Goal: Information Seeking & Learning: Learn about a topic

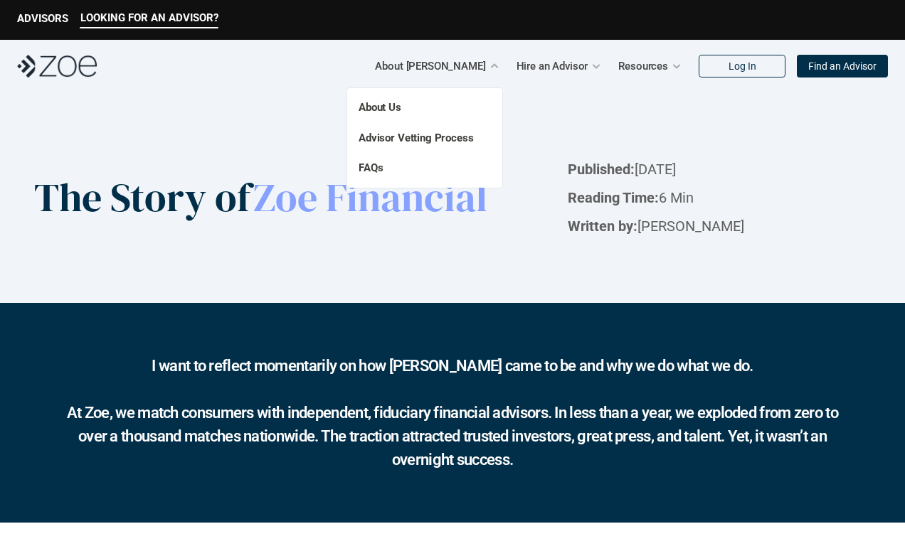
click at [393, 184] on div "About Us Advisor Vetting Process FAQs" at bounding box center [424, 138] width 155 height 100
click at [369, 168] on link "FAQs" at bounding box center [371, 168] width 24 height 13
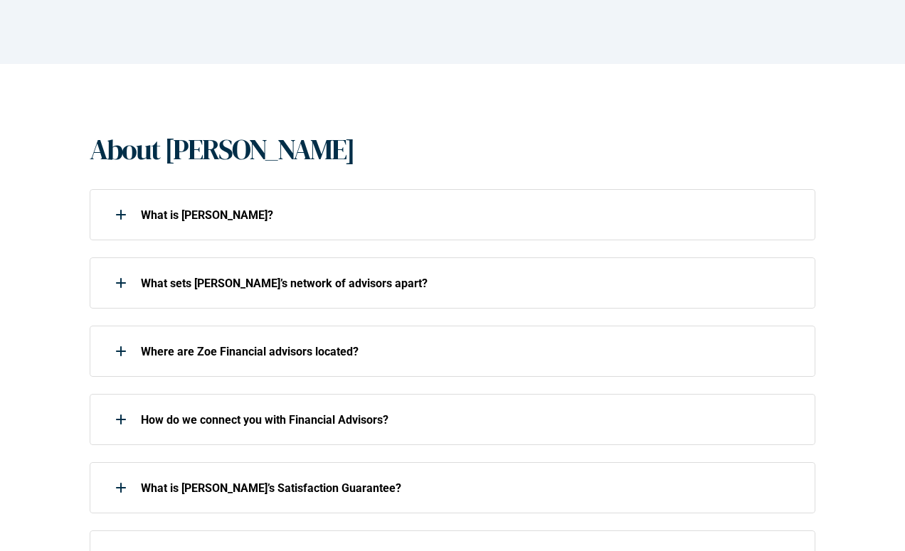
scroll to position [223, 0]
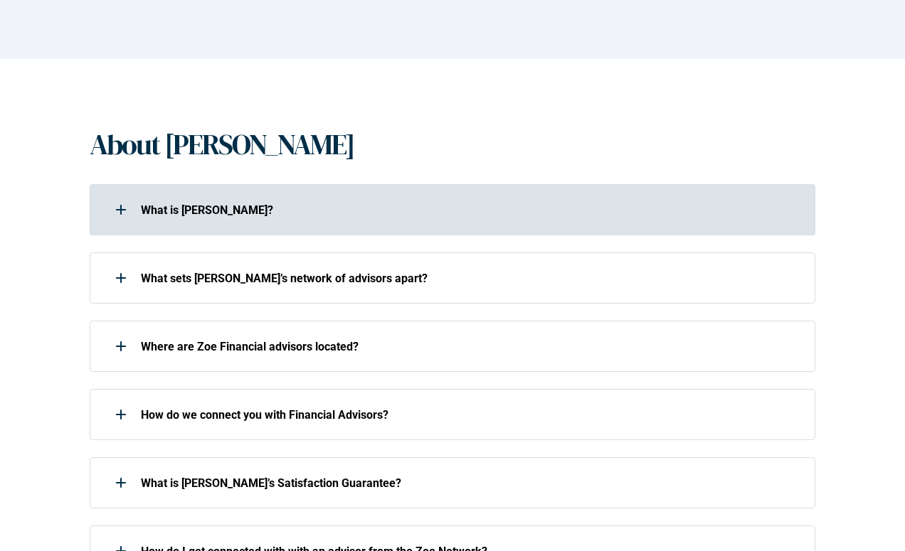
click at [210, 211] on p "What is [PERSON_NAME]?" at bounding box center [469, 210] width 656 height 14
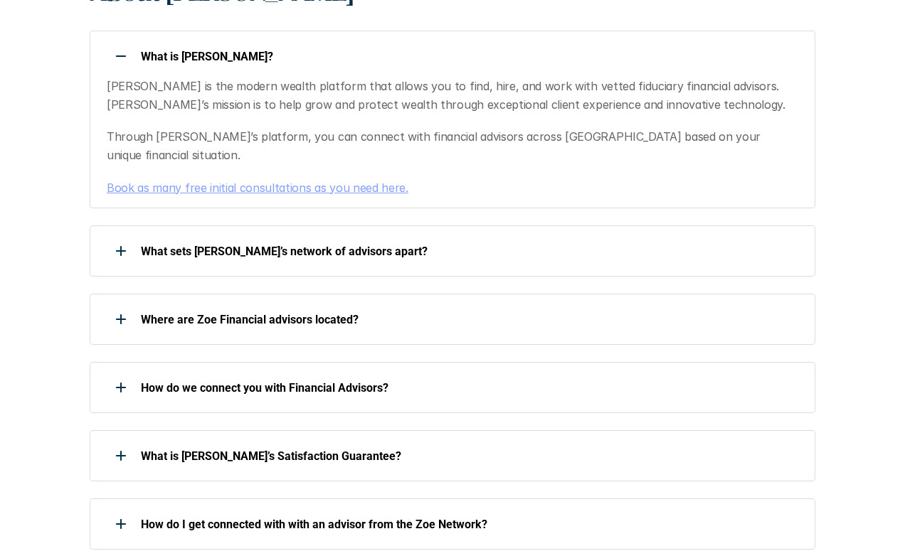
scroll to position [373, 0]
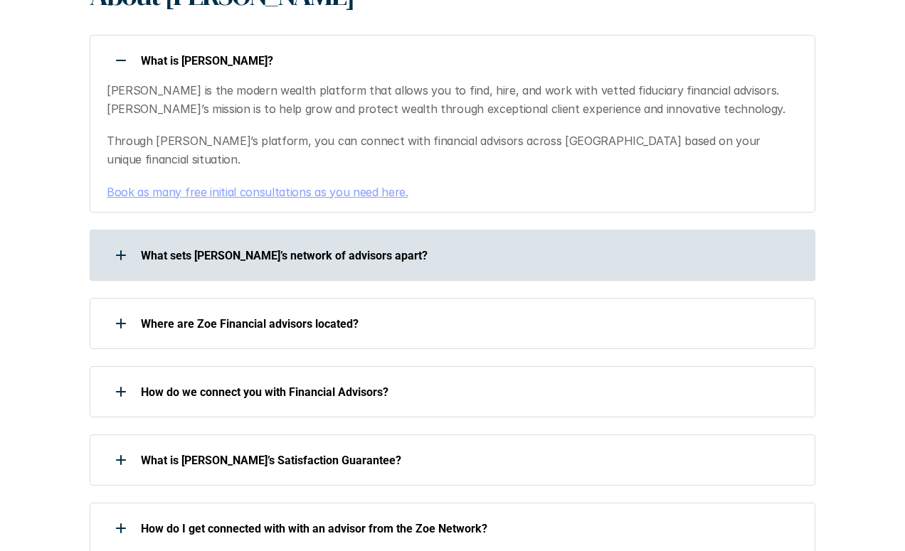
click at [305, 249] on p "What sets [PERSON_NAME]’s network of advisors apart?" at bounding box center [469, 256] width 656 height 14
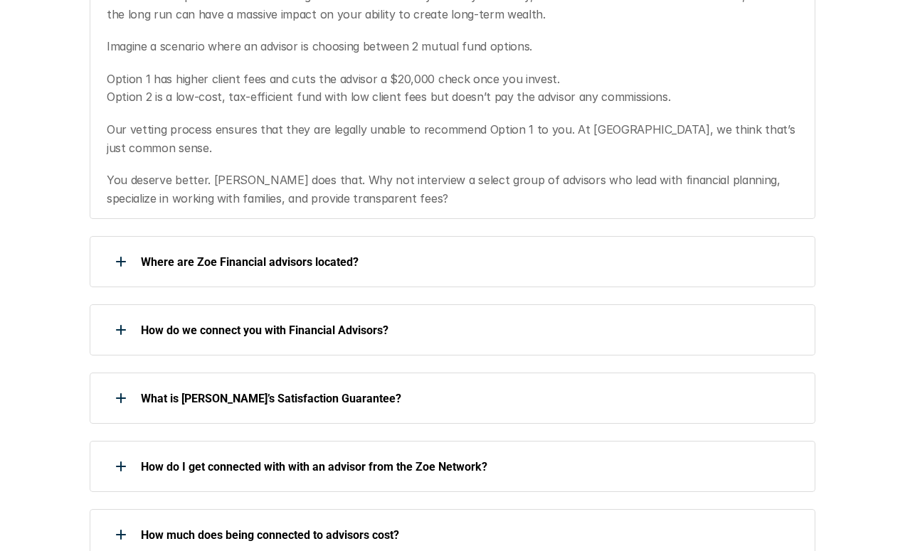
scroll to position [754, 0]
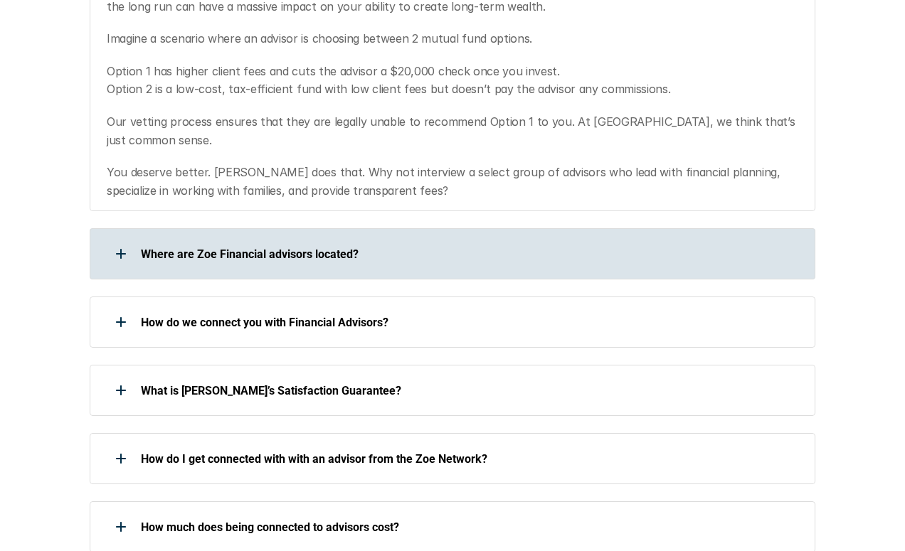
click at [306, 240] on div "Where are Zoe Financial advisors located?" at bounding box center [443, 254] width 707 height 28
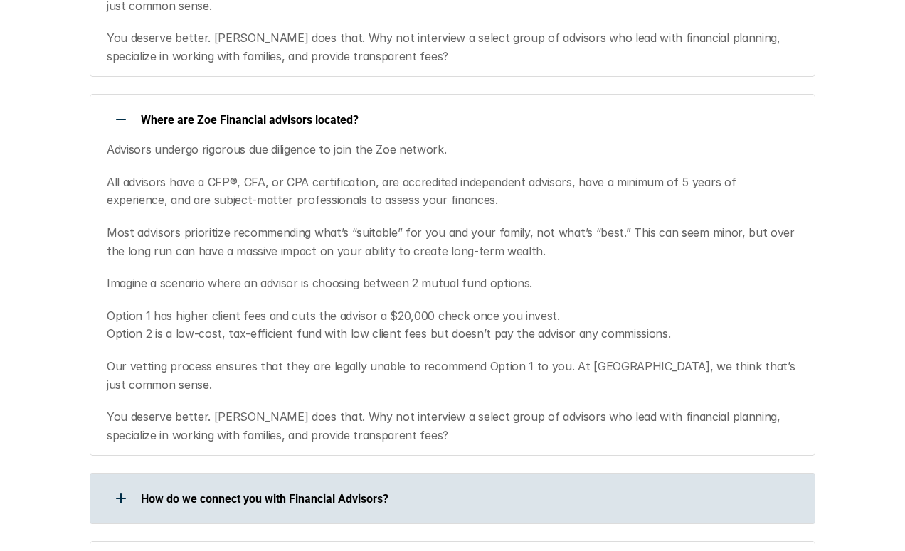
scroll to position [882, 0]
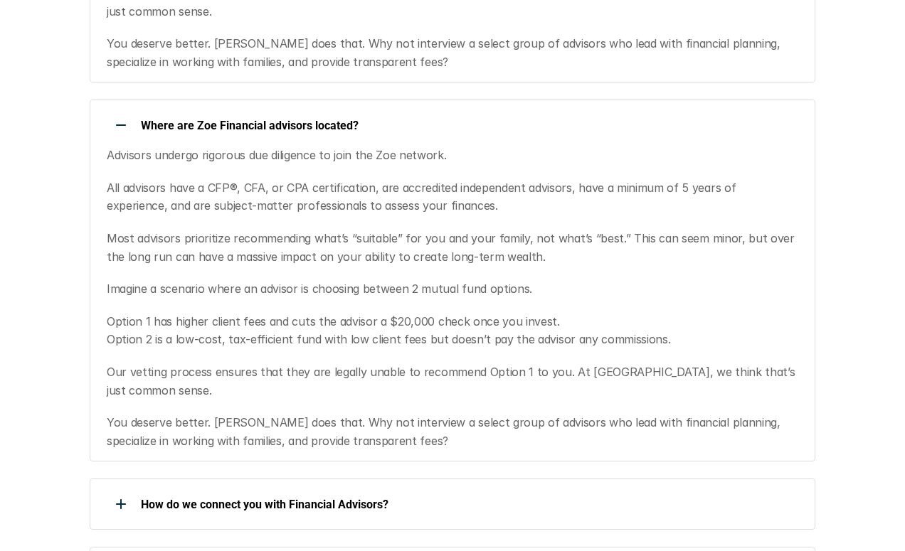
click at [112, 111] on div at bounding box center [121, 125] width 28 height 28
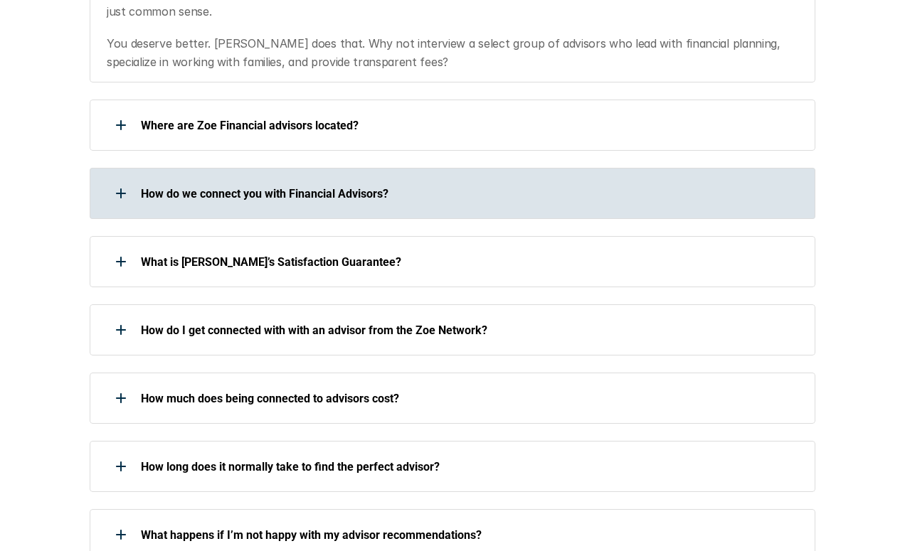
click at [119, 179] on div at bounding box center [121, 193] width 28 height 28
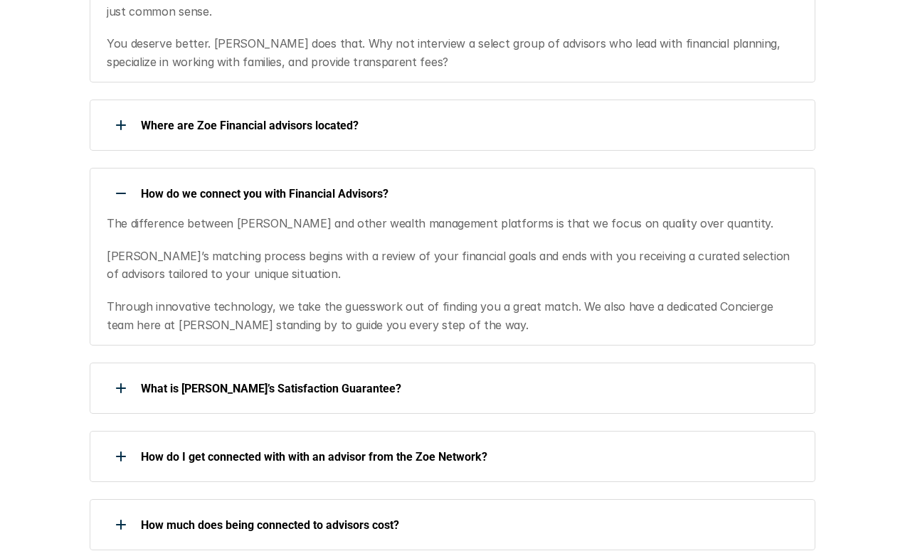
click at [117, 179] on div at bounding box center [121, 193] width 28 height 28
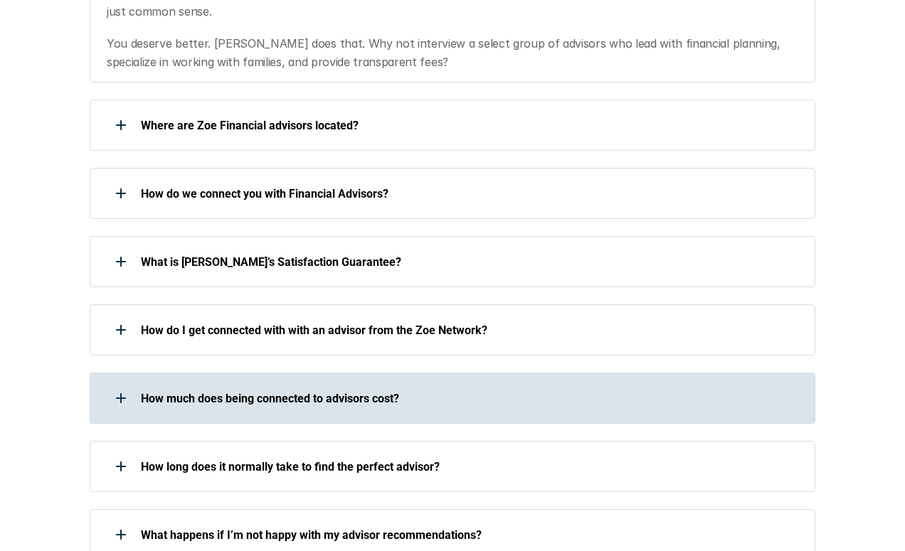
click at [139, 384] on div "How much does being connected to advisors cost?" at bounding box center [443, 398] width 707 height 28
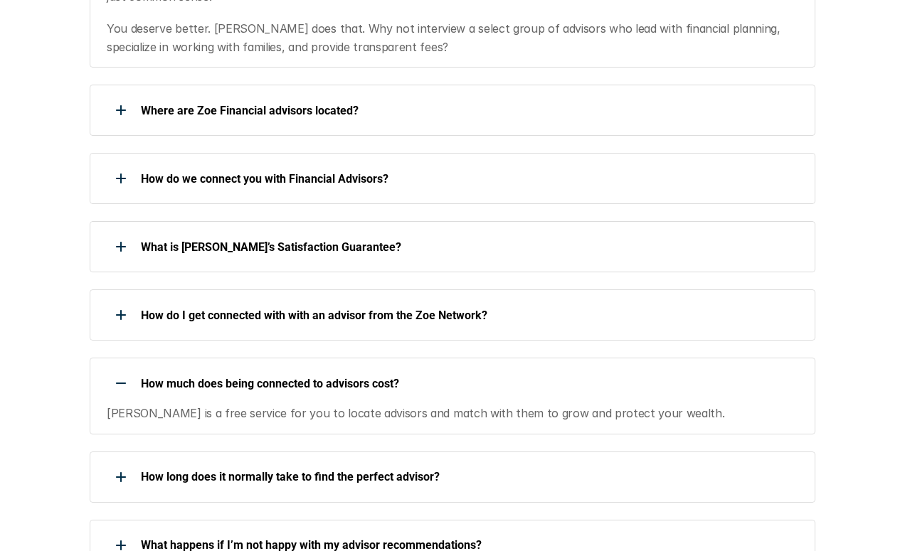
scroll to position [901, 0]
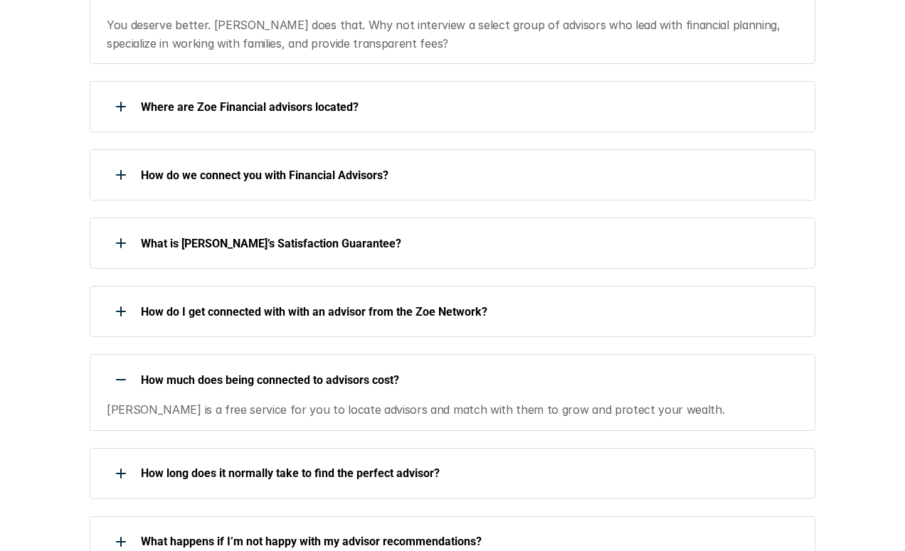
click at [122, 366] on div at bounding box center [121, 380] width 28 height 28
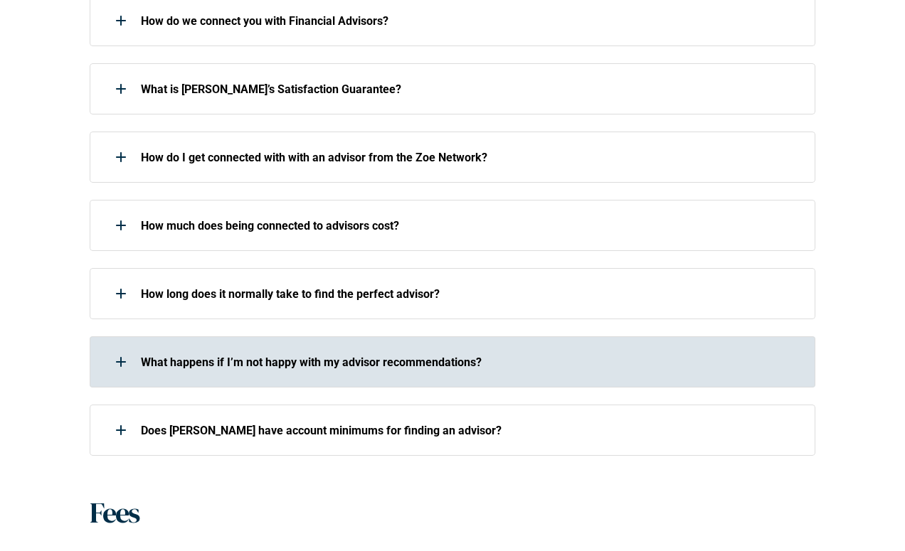
scroll to position [1054, 0]
click at [250, 356] on p "What happens if I’m not happy with my advisor recommendations?" at bounding box center [469, 363] width 656 height 14
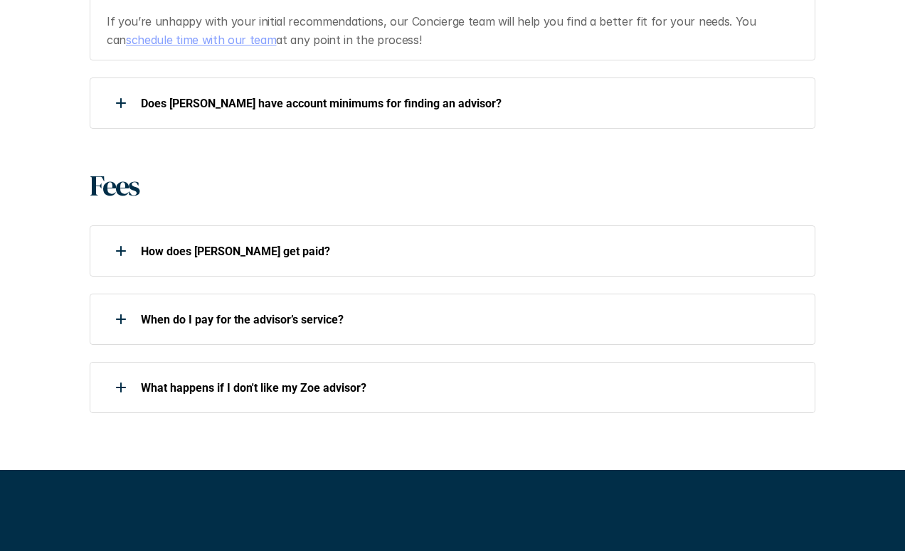
scroll to position [1430, 0]
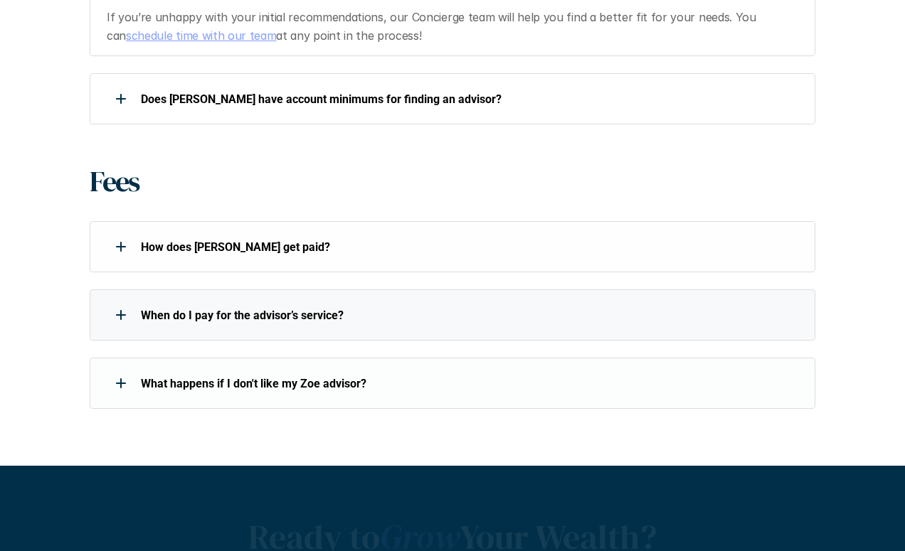
click at [181, 240] on p "How does [PERSON_NAME] get paid?" at bounding box center [469, 247] width 656 height 14
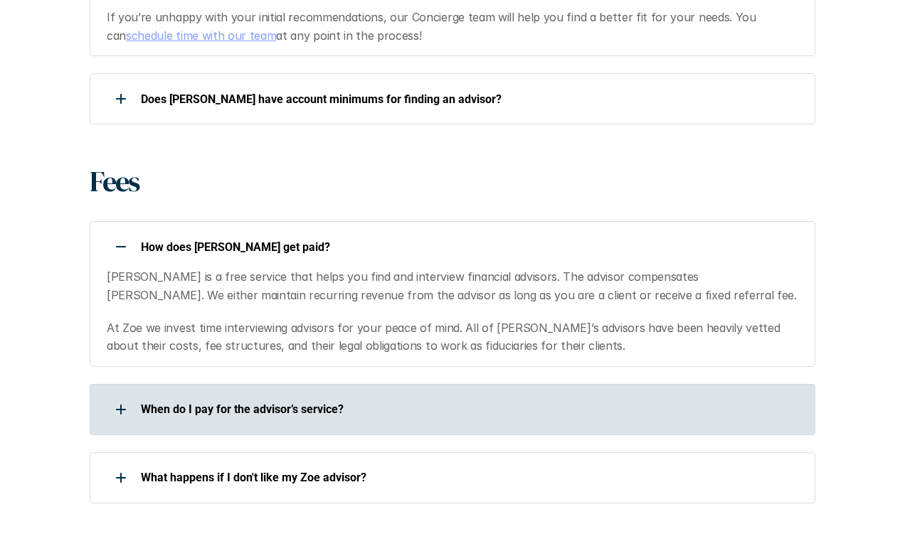
click at [298, 396] on div "When do I pay for the advisor’s service?" at bounding box center [443, 410] width 707 height 28
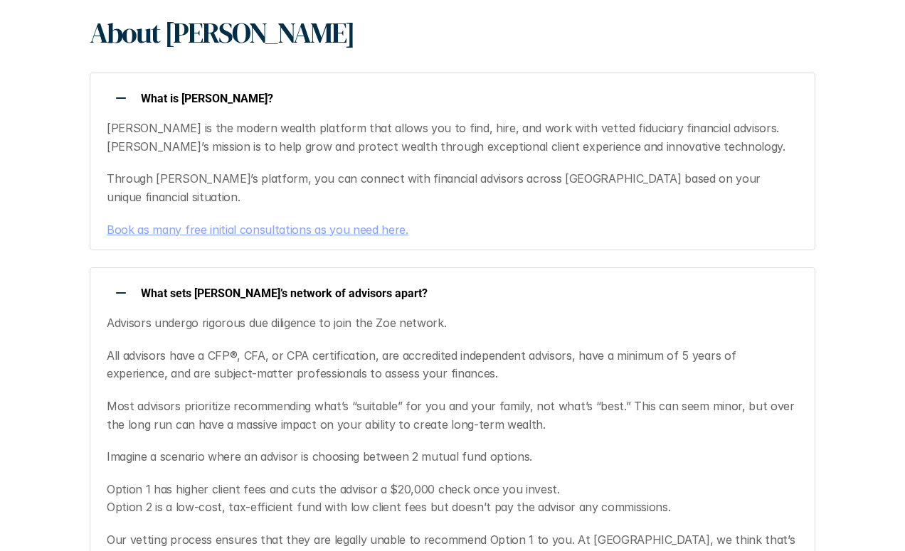
scroll to position [0, 0]
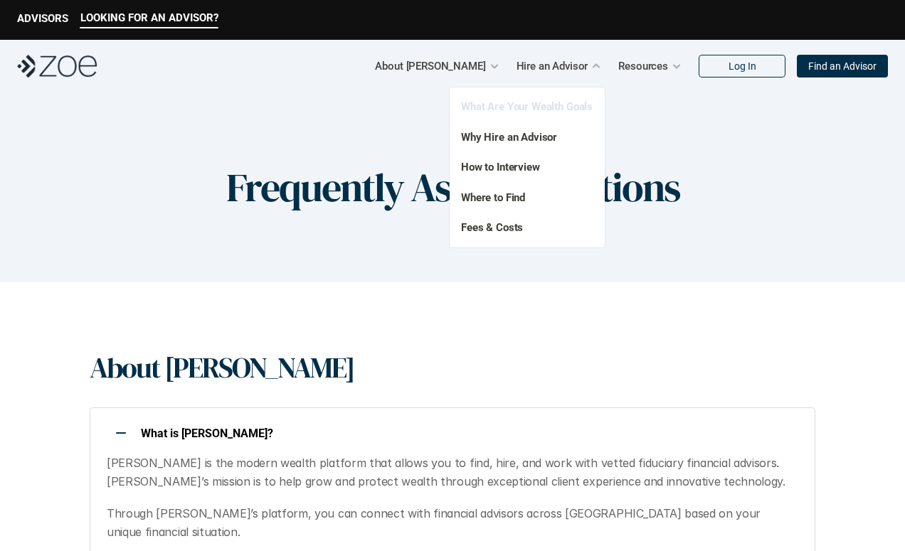
click at [522, 106] on link "What Are Your Wealth Goals" at bounding box center [527, 106] width 132 height 13
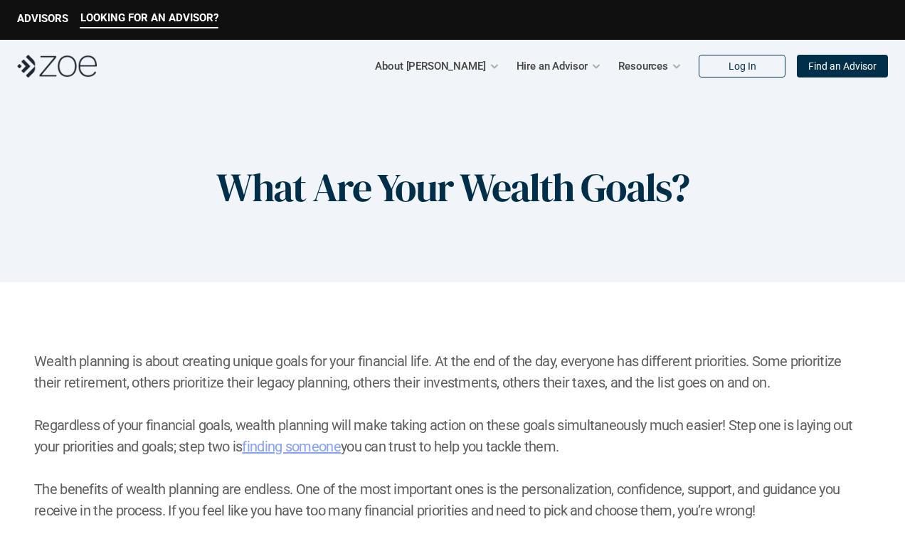
click at [291, 452] on link "finding someone" at bounding box center [291, 446] width 99 height 17
